Goal: Find specific page/section: Find specific page/section

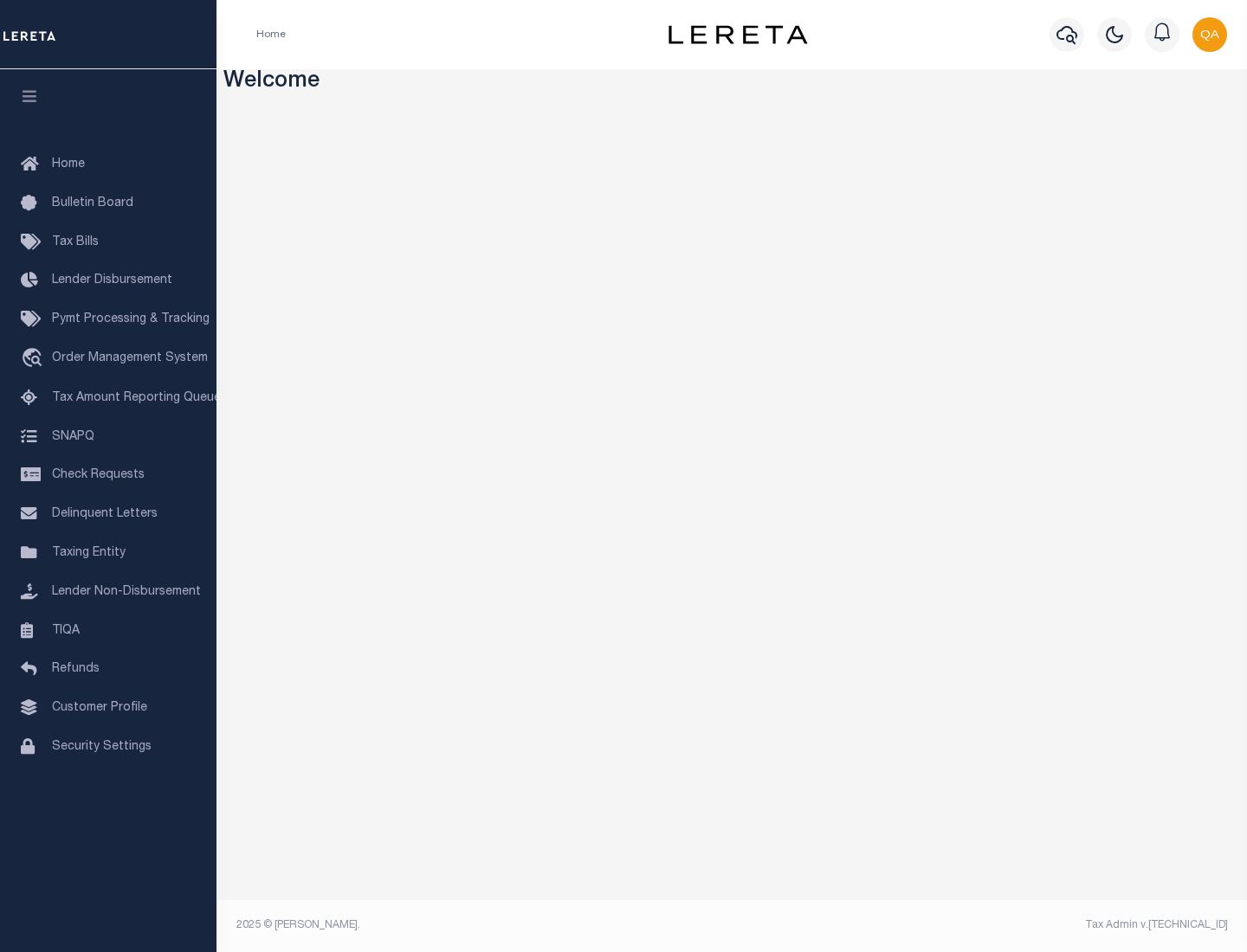
click at [108, 631] on link "TIQA" at bounding box center [108, 632] width 217 height 39
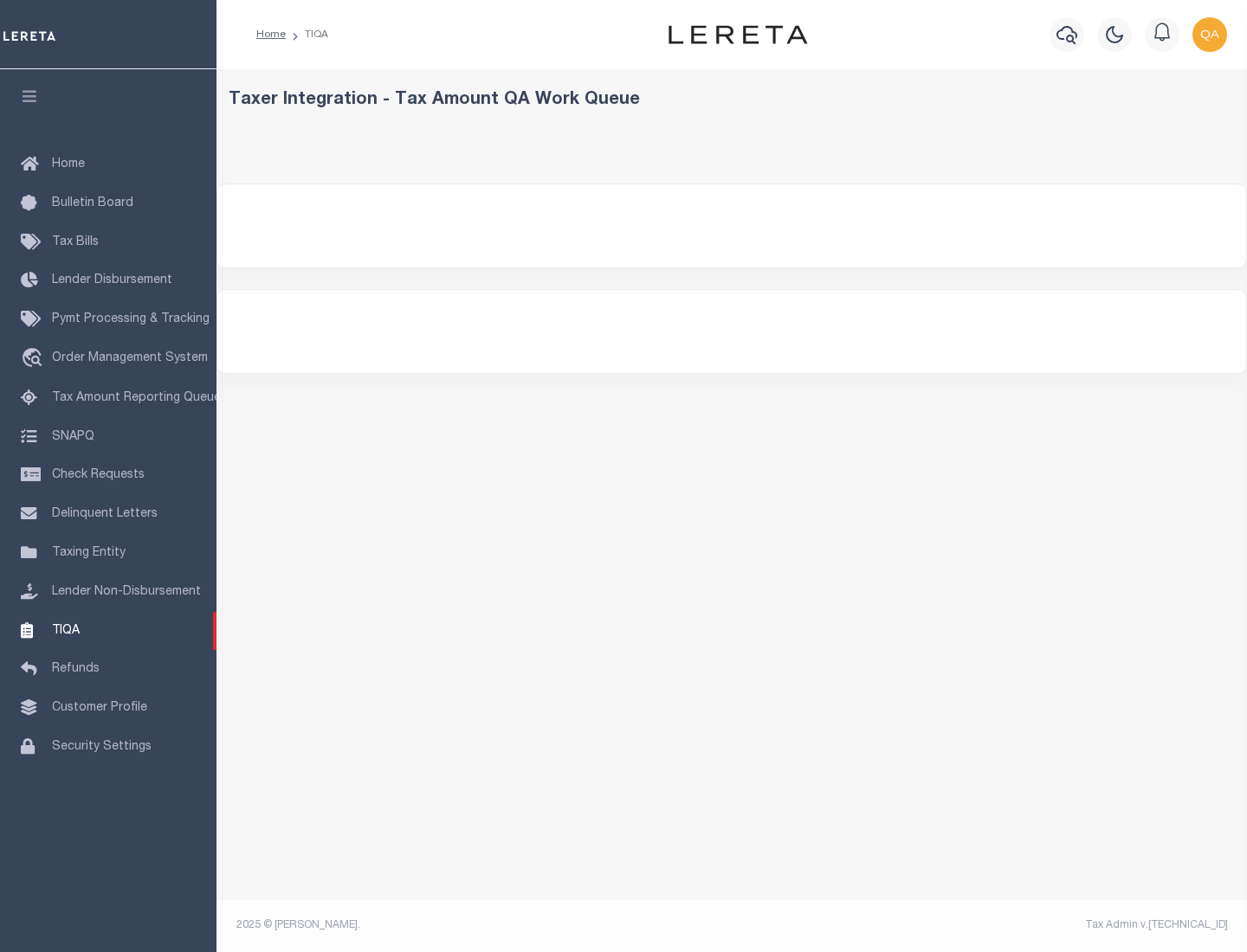
select select "200"
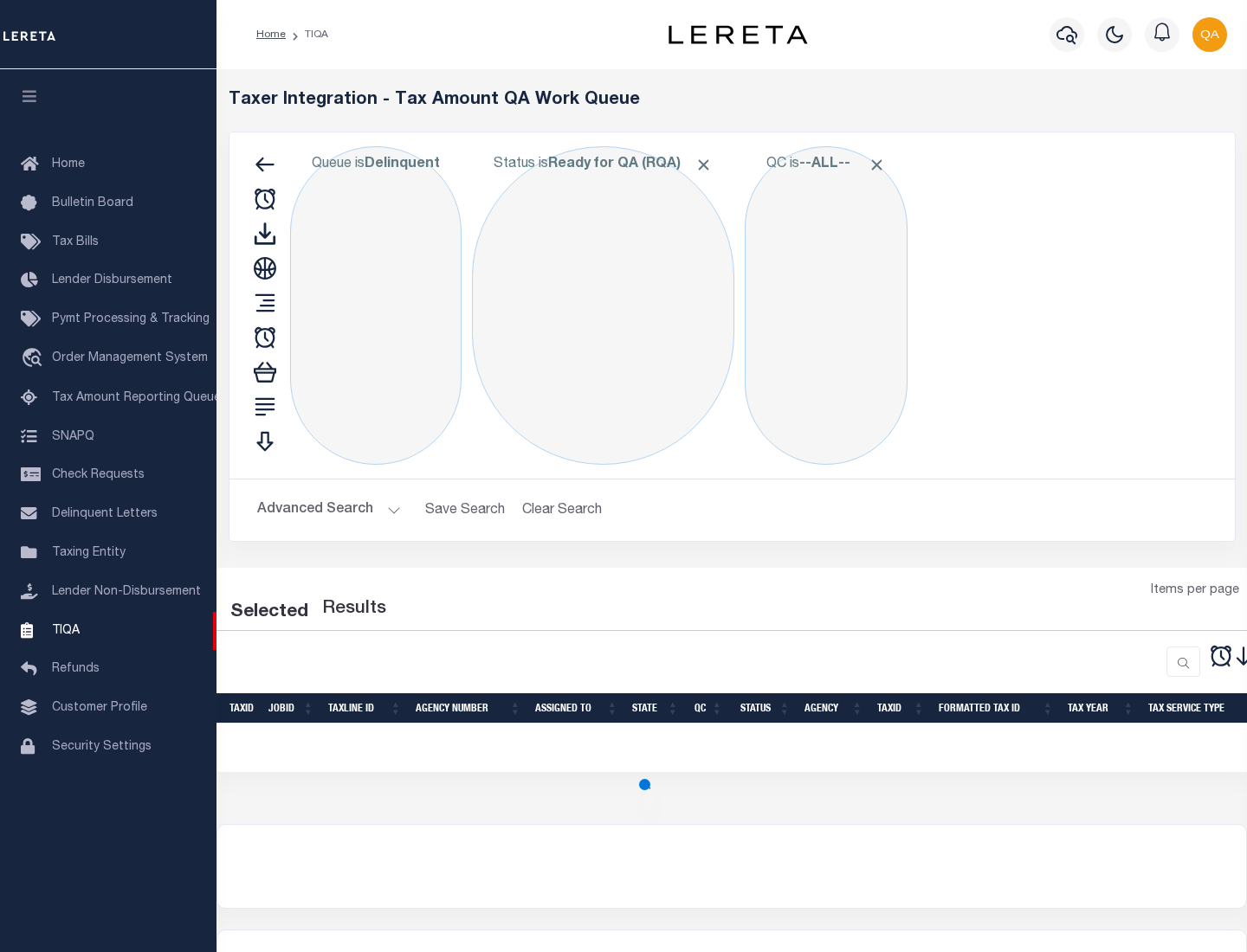
select select "200"
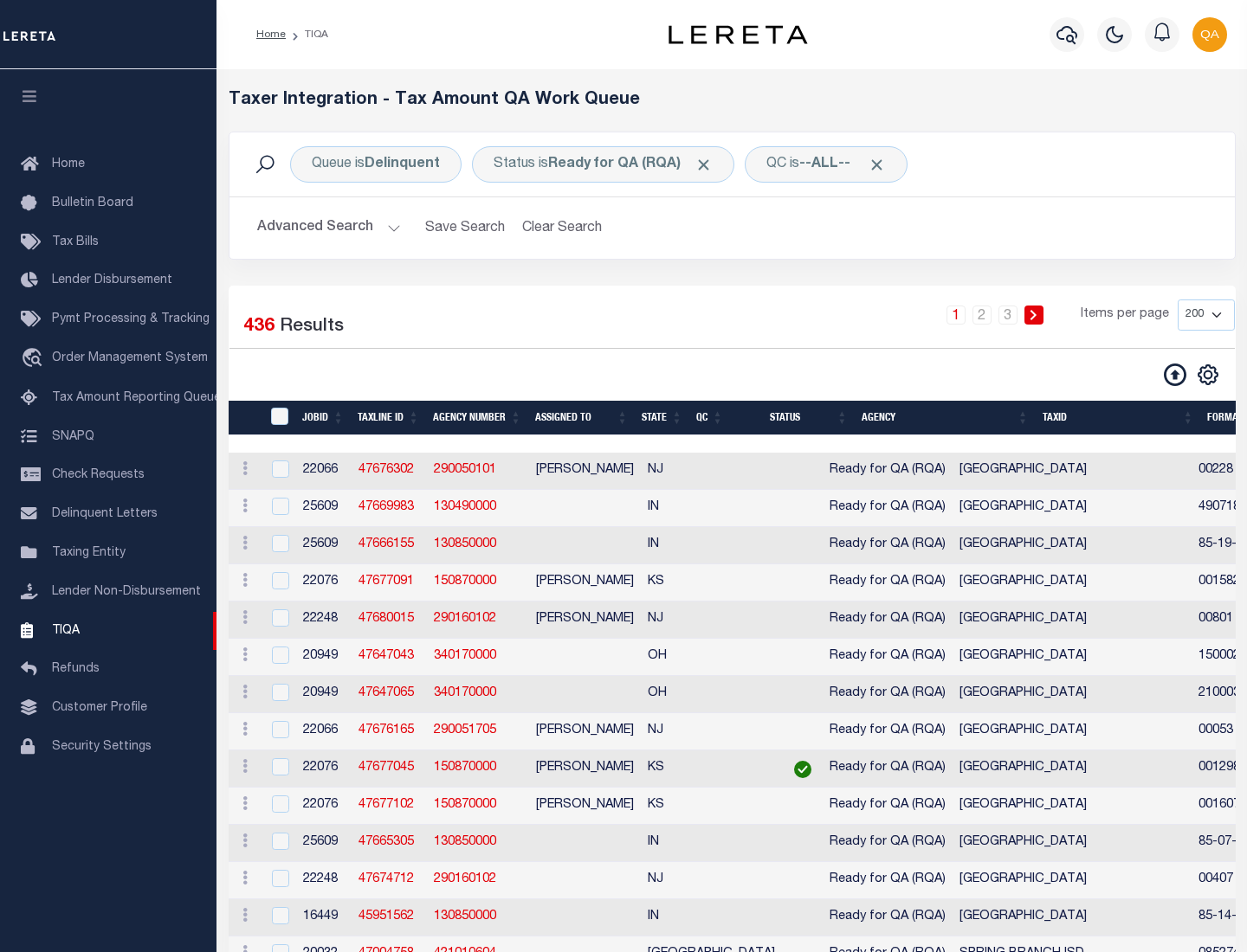
click at [709, 164] on span "Click to Remove" at bounding box center [703, 165] width 18 height 18
